Goal: Navigation & Orientation: Find specific page/section

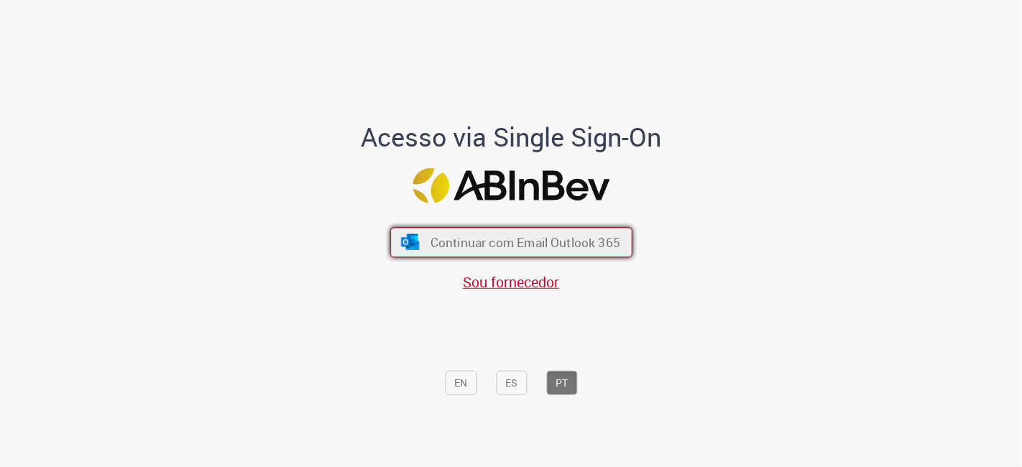
click at [524, 245] on span "Continuar com Email Outlook 365" at bounding box center [525, 242] width 190 height 17
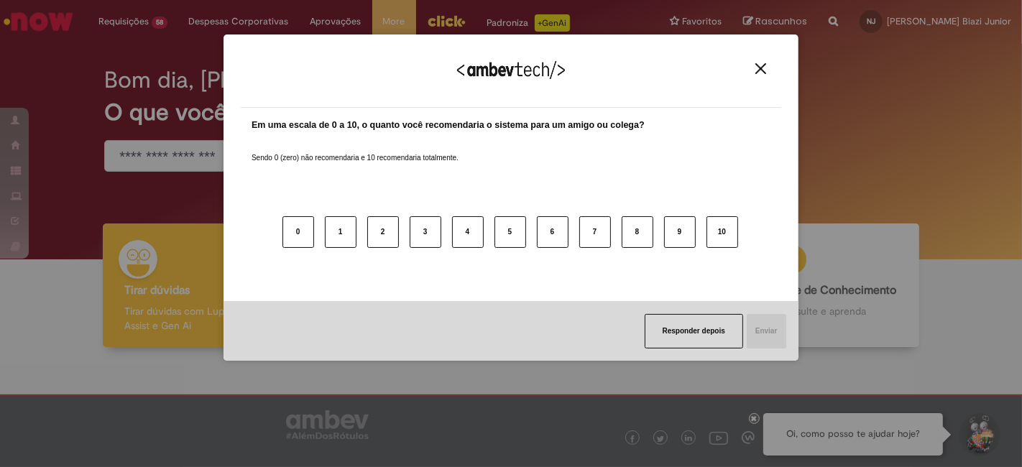
click at [757, 62] on div "Agradecemos seu feedback!" at bounding box center [511, 80] width 540 height 56
click at [759, 70] on img "Close" at bounding box center [760, 68] width 11 height 11
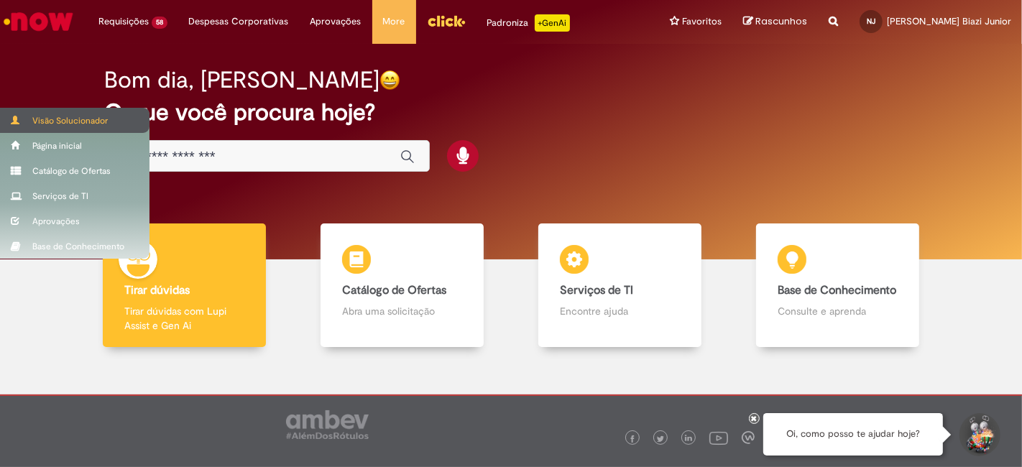
click at [18, 116] on span at bounding box center [16, 120] width 11 height 9
